Goal: Task Accomplishment & Management: Use online tool/utility

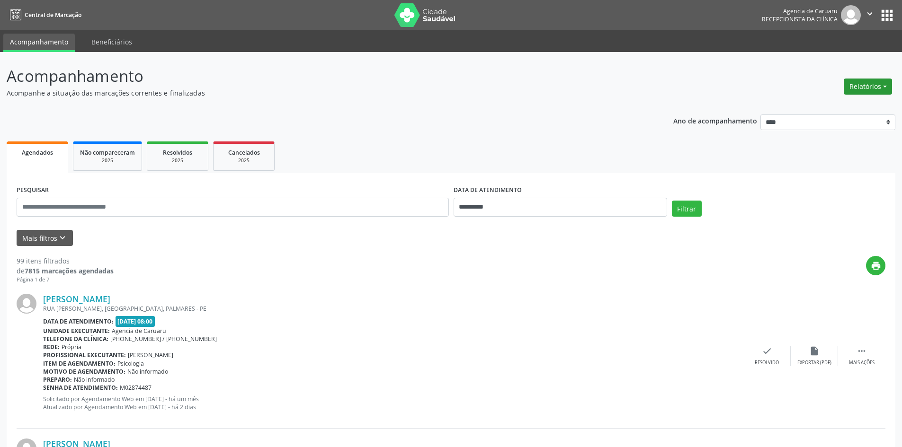
click at [873, 92] on button "Relatórios" at bounding box center [868, 87] width 48 height 16
click at [815, 108] on link "Agendamentos" at bounding box center [842, 106] width 102 height 13
select select "*"
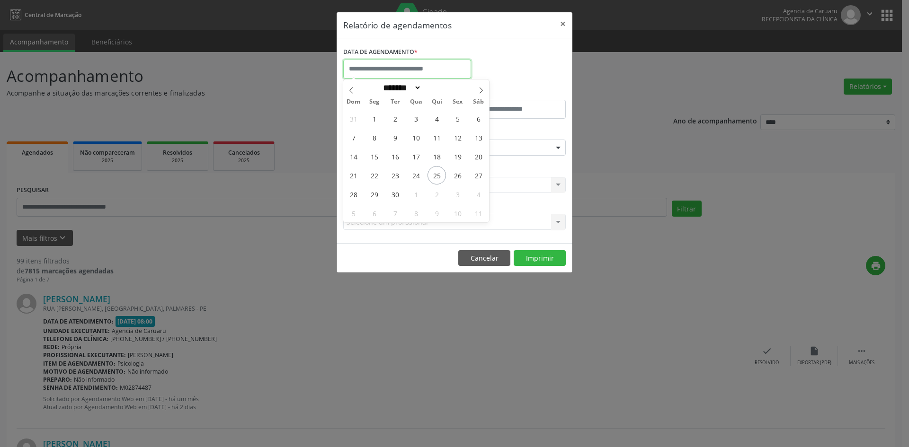
click at [447, 74] on input "text" at bounding box center [407, 69] width 128 height 19
click at [457, 181] on span "26" at bounding box center [457, 175] width 18 height 18
type input "**********"
click at [457, 181] on span "26" at bounding box center [457, 175] width 18 height 18
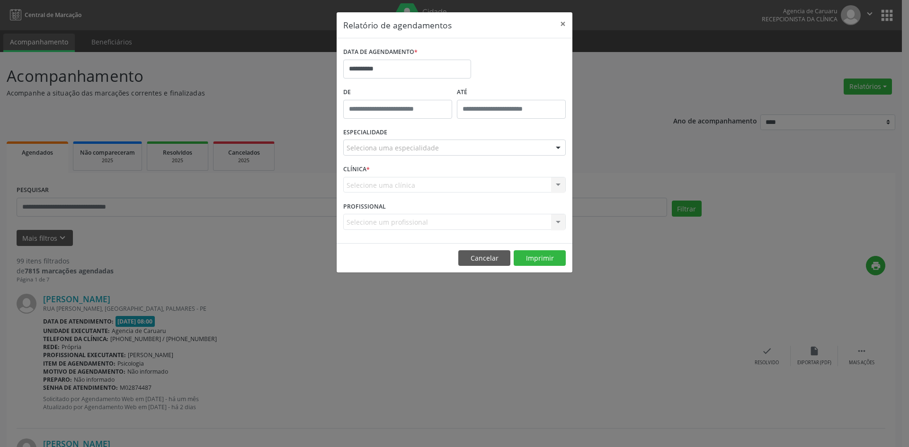
click at [457, 181] on div "Selecione uma clínica Nenhum resultado encontrado para: " " Não há nenhuma opçã…" at bounding box center [454, 185] width 222 height 16
click at [454, 149] on div "Seleciona uma especialidade" at bounding box center [454, 148] width 222 height 16
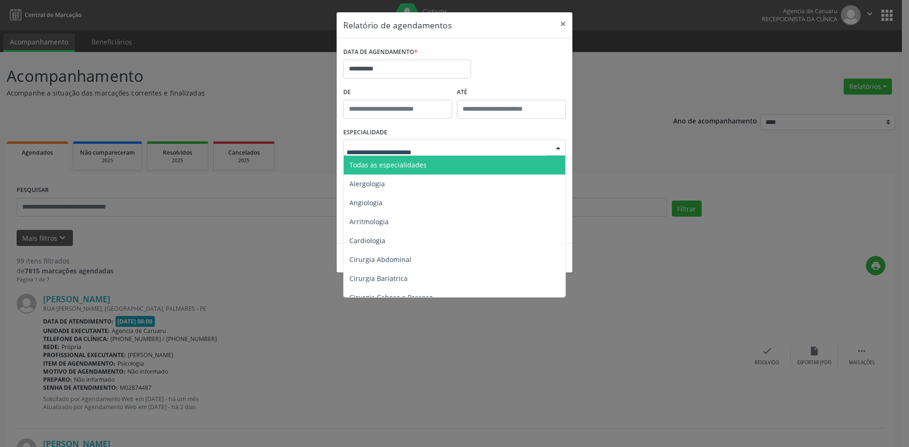
click at [442, 166] on span "Todas as especialidades" at bounding box center [455, 165] width 223 height 19
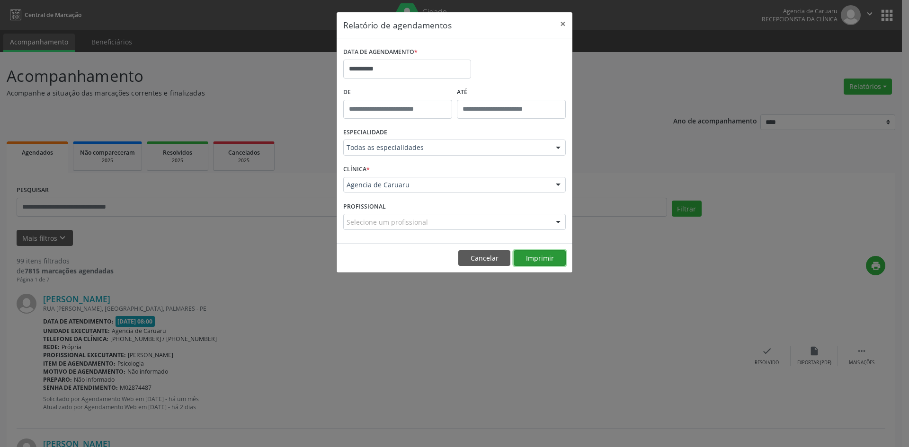
click at [524, 259] on button "Imprimir" at bounding box center [540, 258] width 52 height 16
click at [376, 73] on input "**********" at bounding box center [407, 69] width 128 height 19
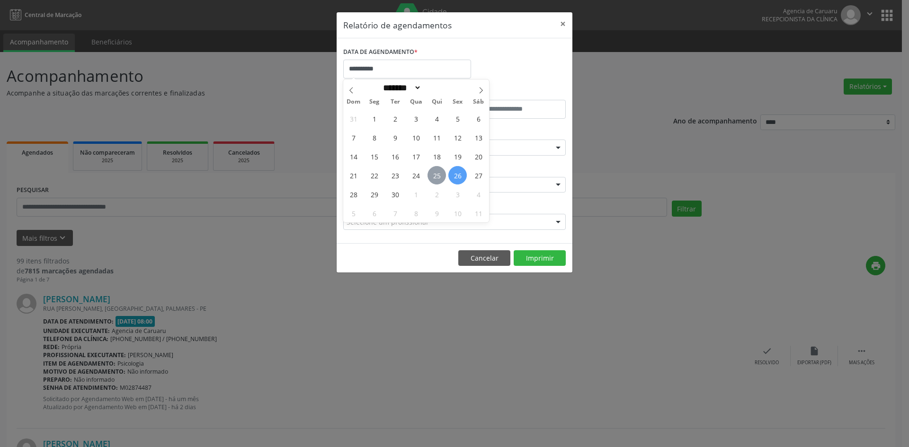
click at [441, 176] on span "25" at bounding box center [436, 175] width 18 height 18
type input "**********"
click at [441, 176] on span "25" at bounding box center [436, 175] width 18 height 18
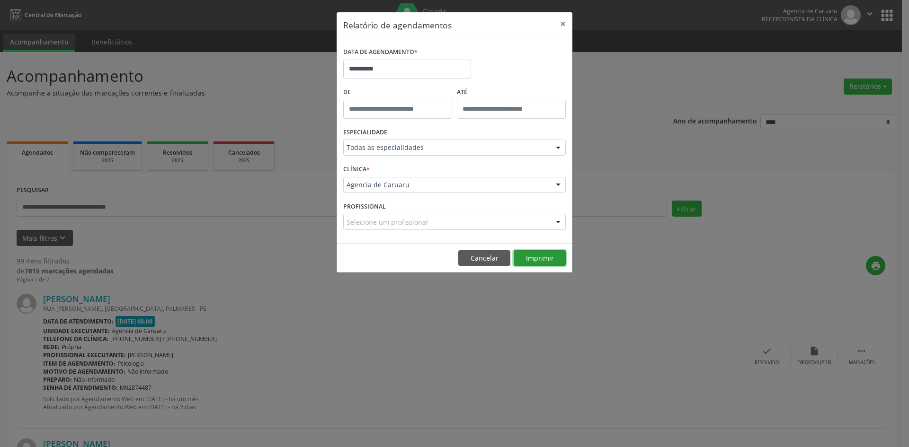
click at [533, 259] on button "Imprimir" at bounding box center [540, 258] width 52 height 16
